Goal: Transaction & Acquisition: Purchase product/service

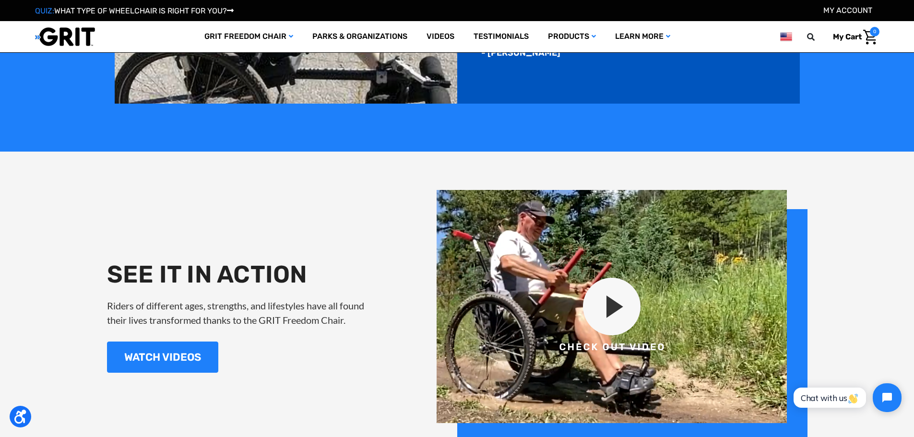
scroll to position [1200, 0]
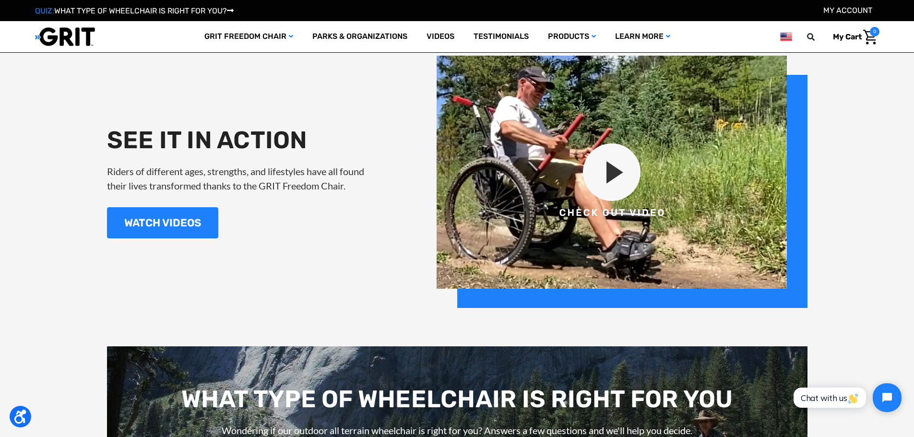
click at [604, 165] on img at bounding box center [622, 182] width 371 height 252
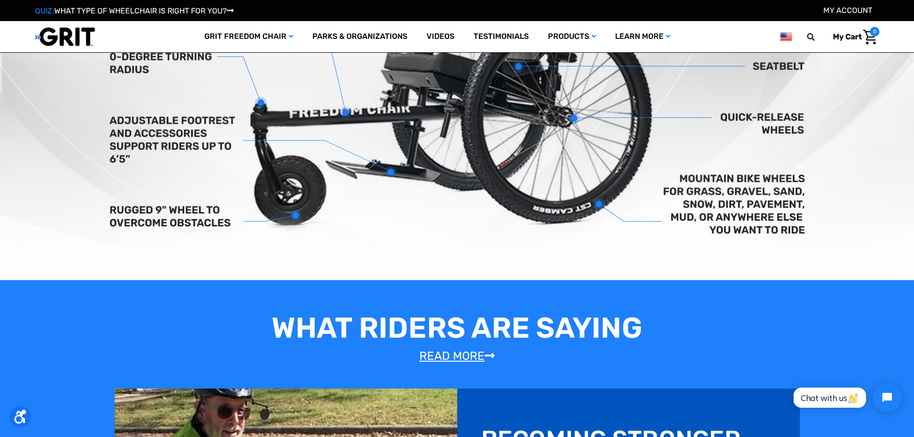
scroll to position [384, 0]
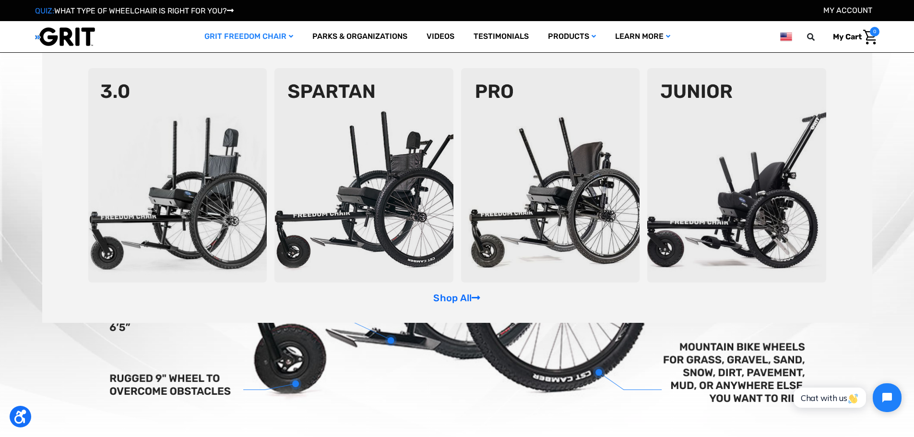
click at [726, 192] on img at bounding box center [736, 175] width 179 height 214
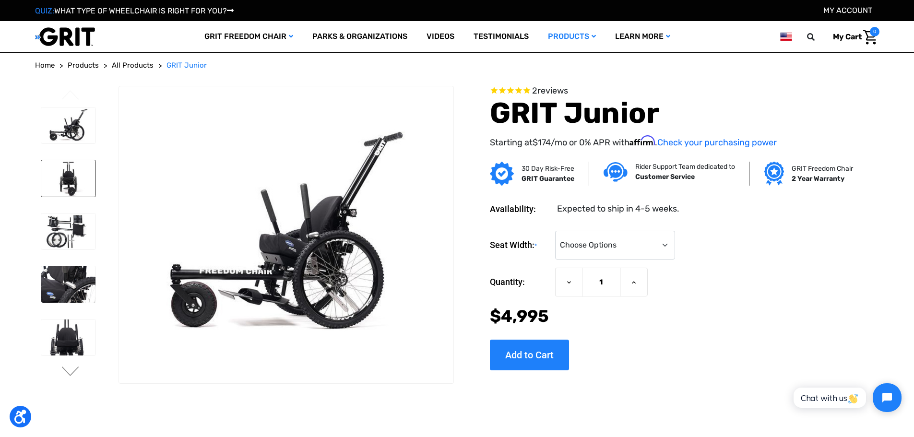
click at [75, 176] on img at bounding box center [68, 178] width 54 height 36
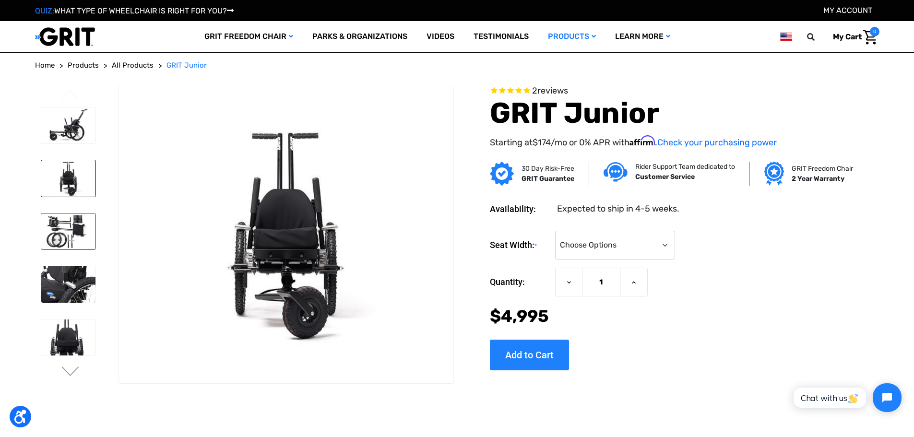
click at [68, 228] on img at bounding box center [68, 232] width 54 height 36
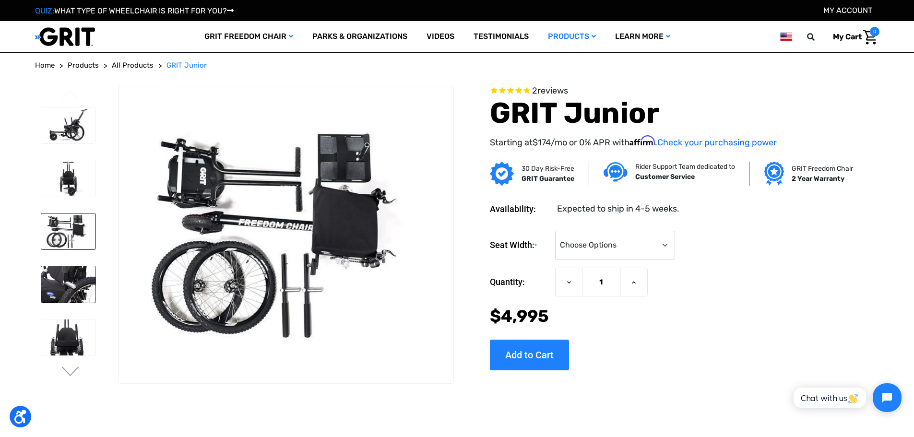
click at [71, 293] on img at bounding box center [68, 284] width 54 height 36
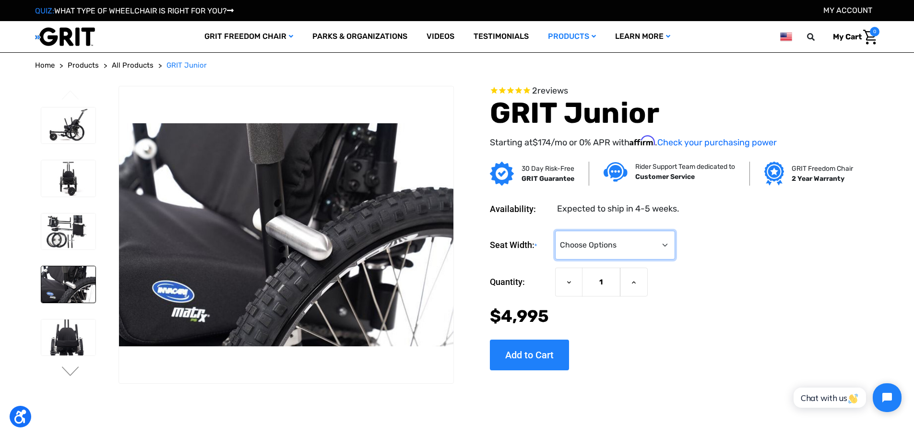
click at [641, 256] on select "Choose Options <10" 11-12"" at bounding box center [615, 245] width 120 height 29
select select "337"
click at [555, 231] on select "Choose Options <10" 11-12"" at bounding box center [615, 245] width 120 height 29
